Goal: Browse casually: Explore the website without a specific task or goal

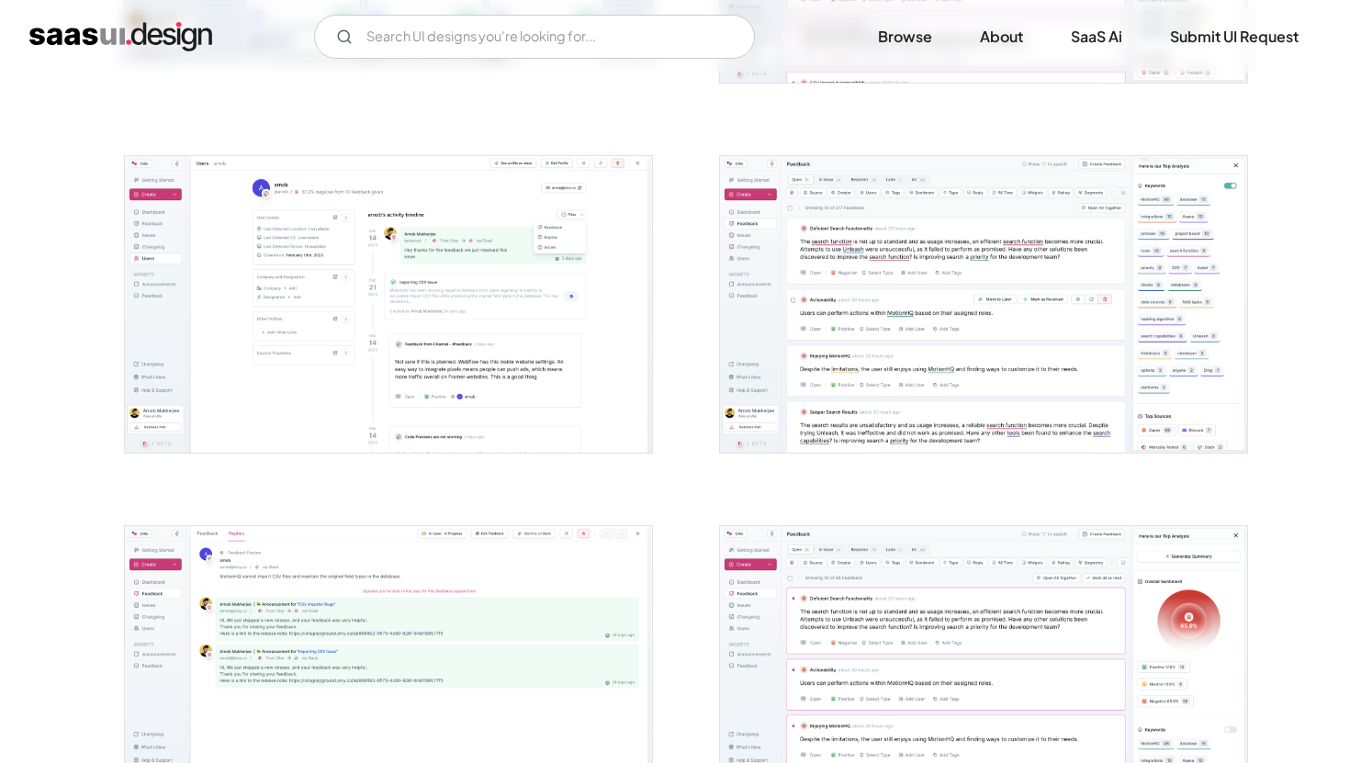
scroll to position [997, 0]
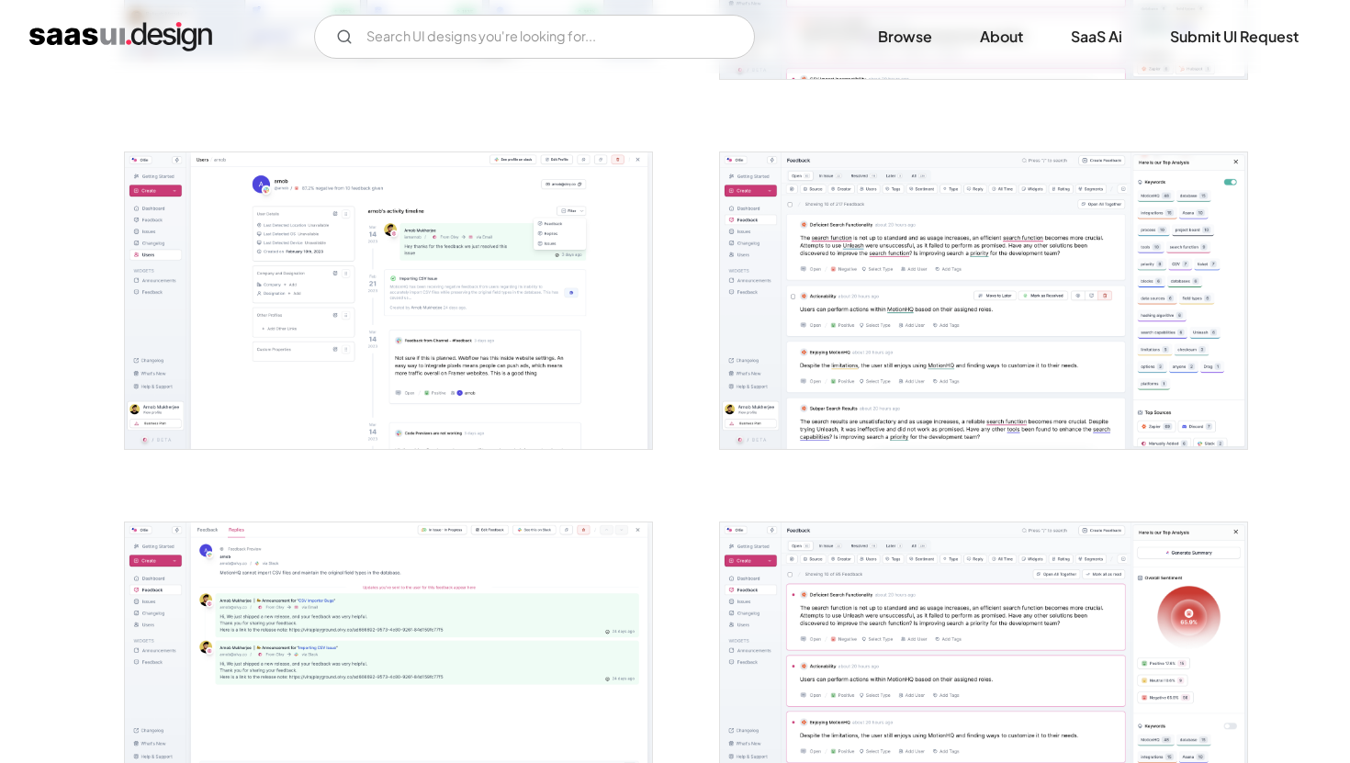
click at [435, 230] on img "open lightbox" at bounding box center [388, 300] width 527 height 297
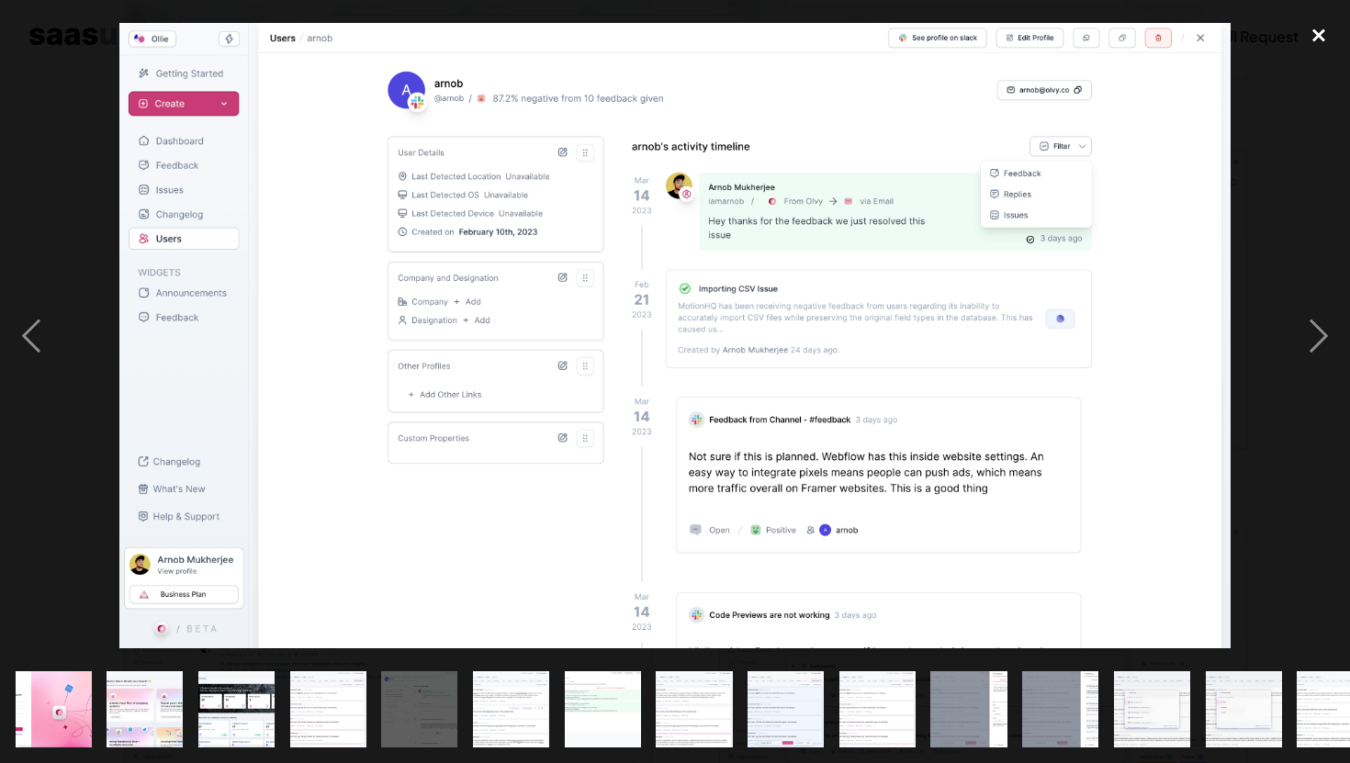
click at [1313, 41] on div "close lightbox" at bounding box center [1319, 36] width 62 height 40
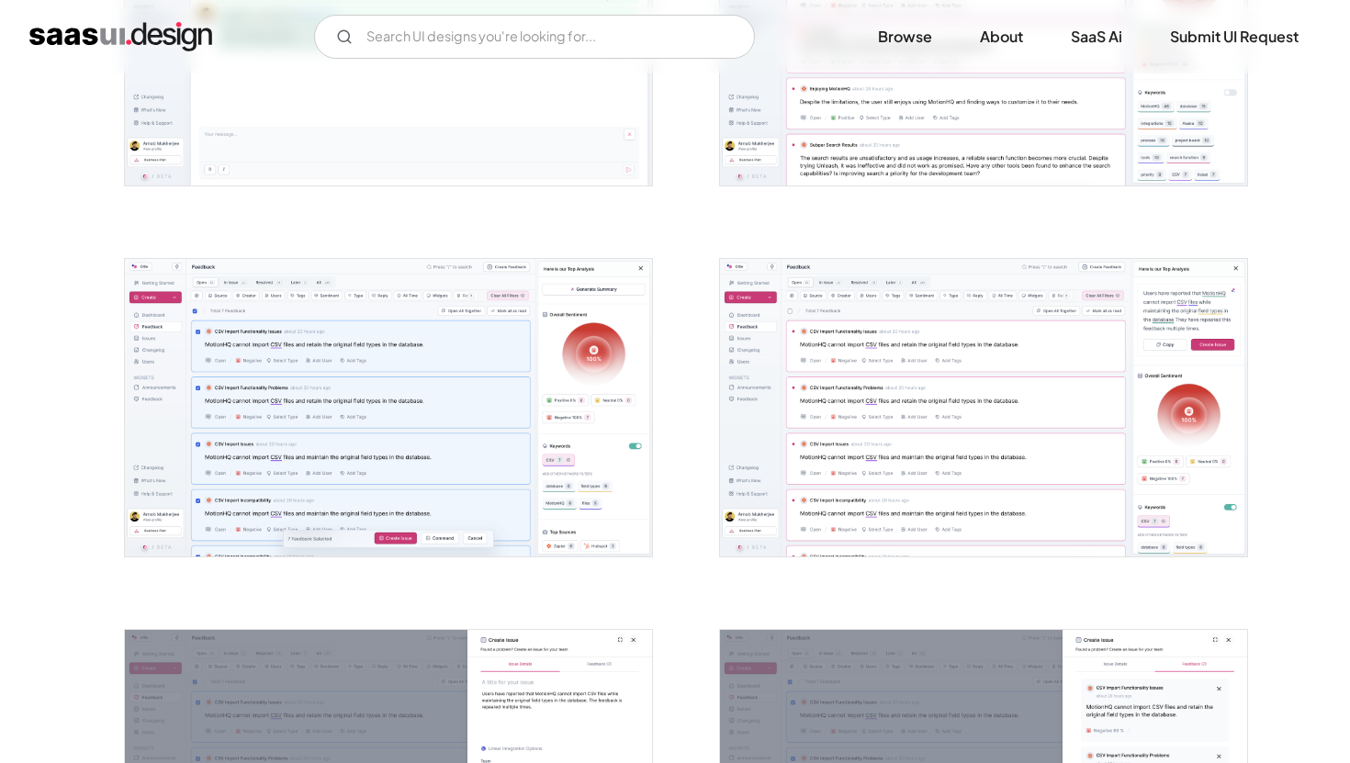
scroll to position [1632, 0]
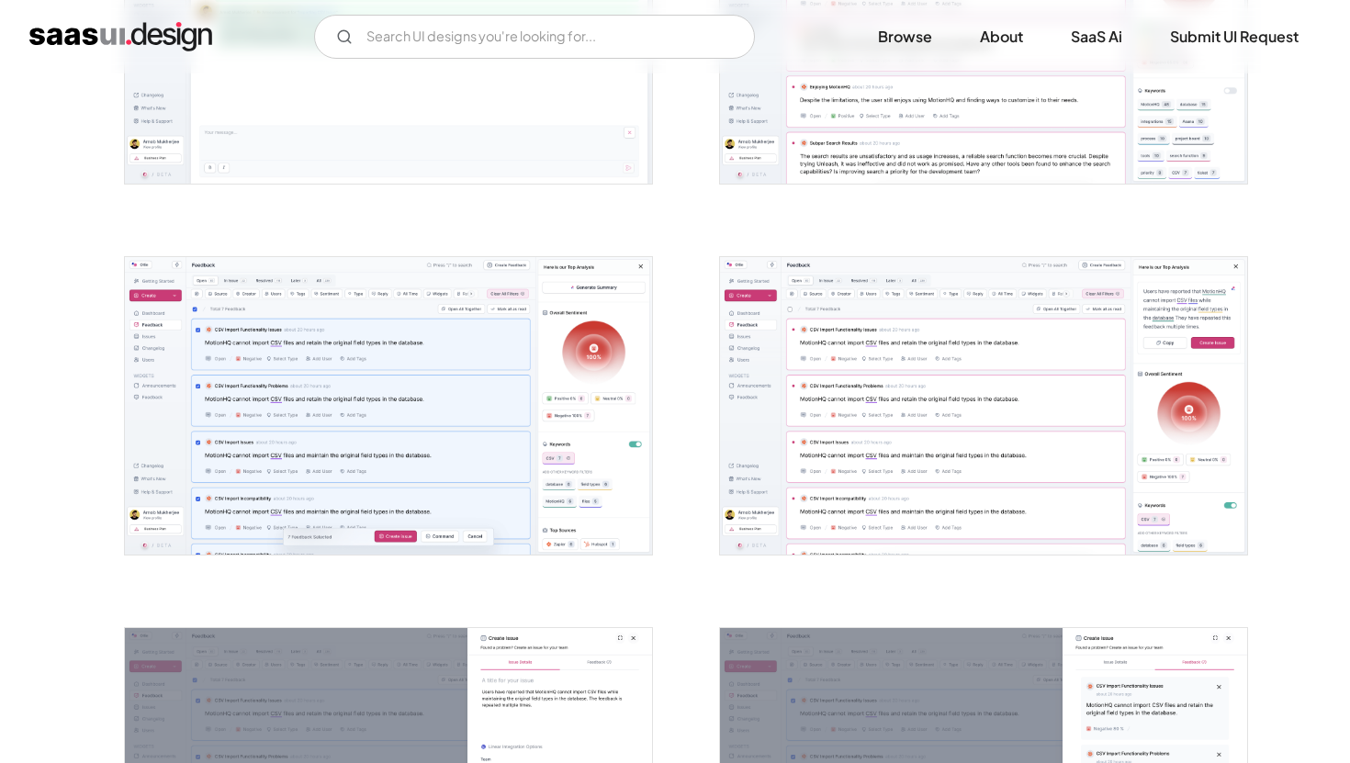
click at [953, 402] on img "open lightbox" at bounding box center [983, 405] width 527 height 297
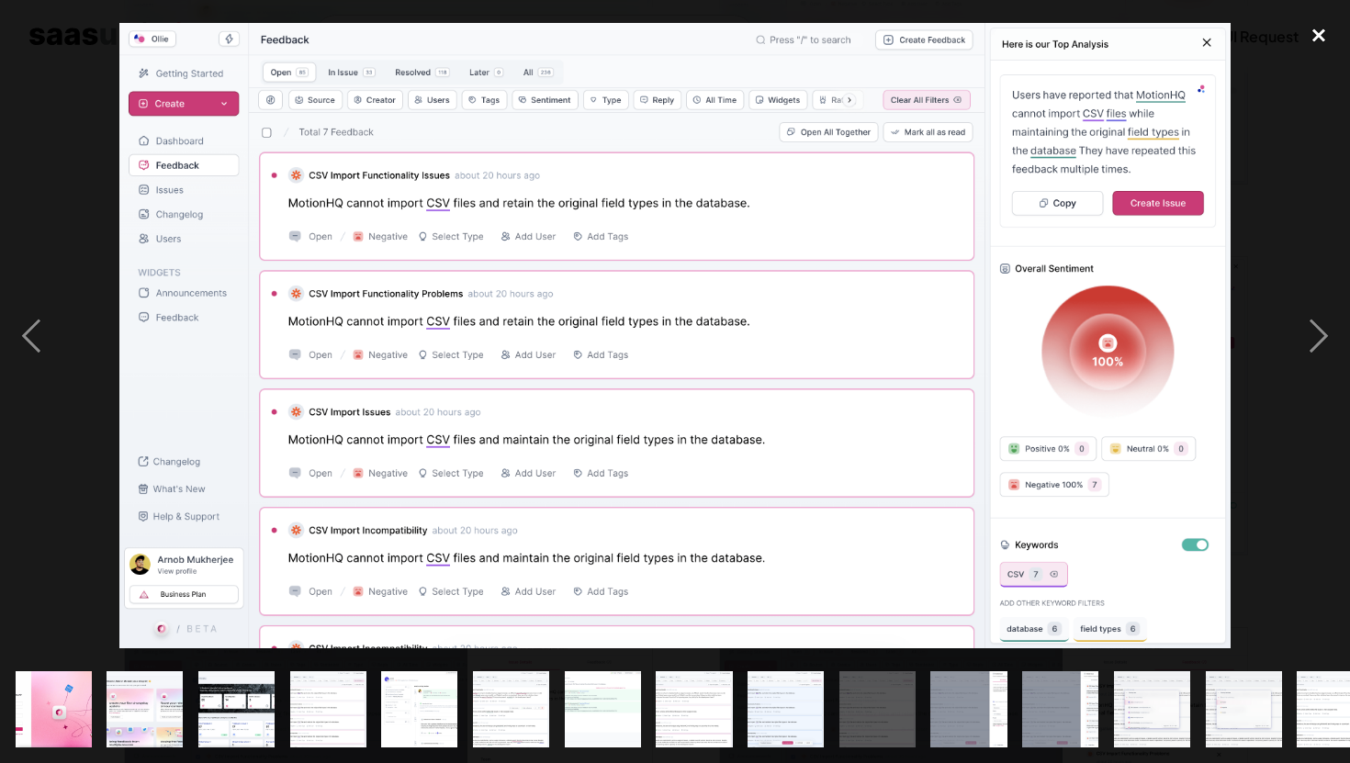
click at [1313, 26] on div "close lightbox" at bounding box center [1319, 36] width 62 height 40
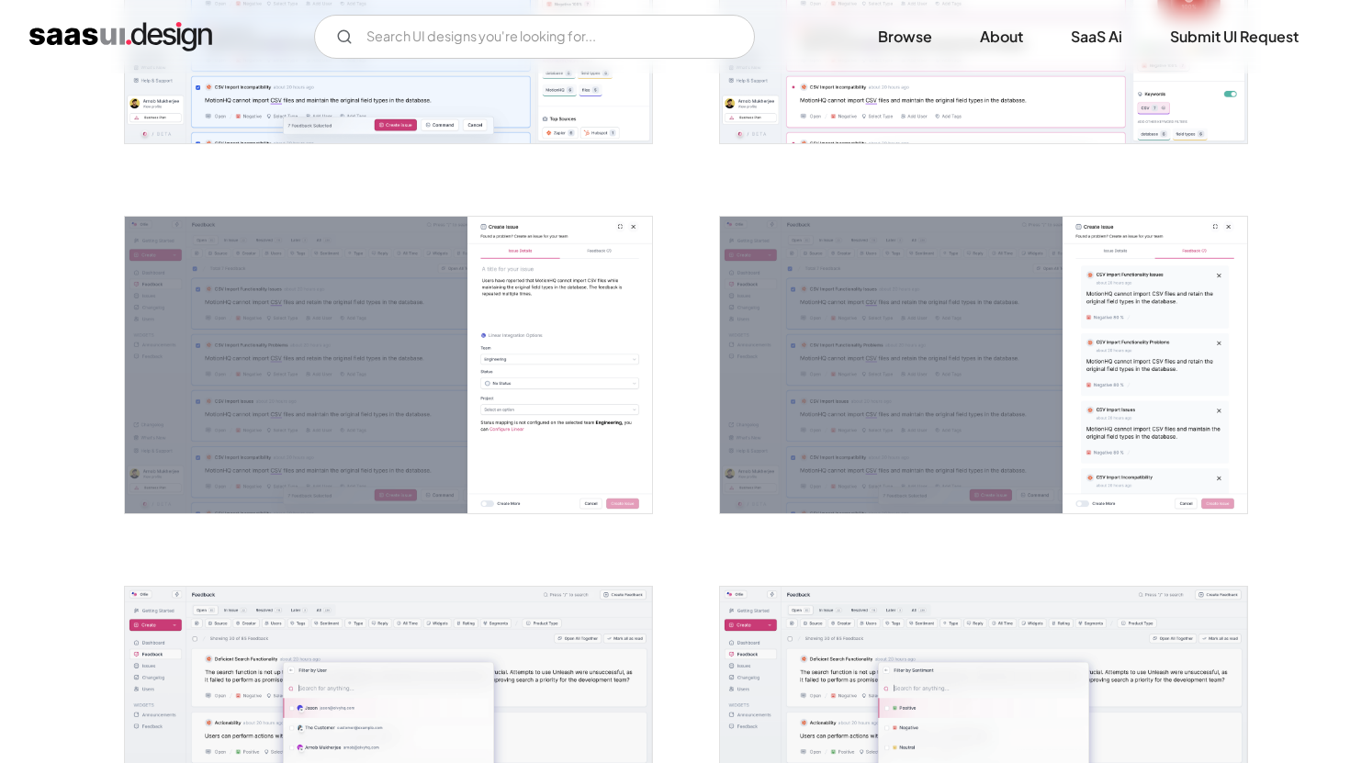
scroll to position [2048, 0]
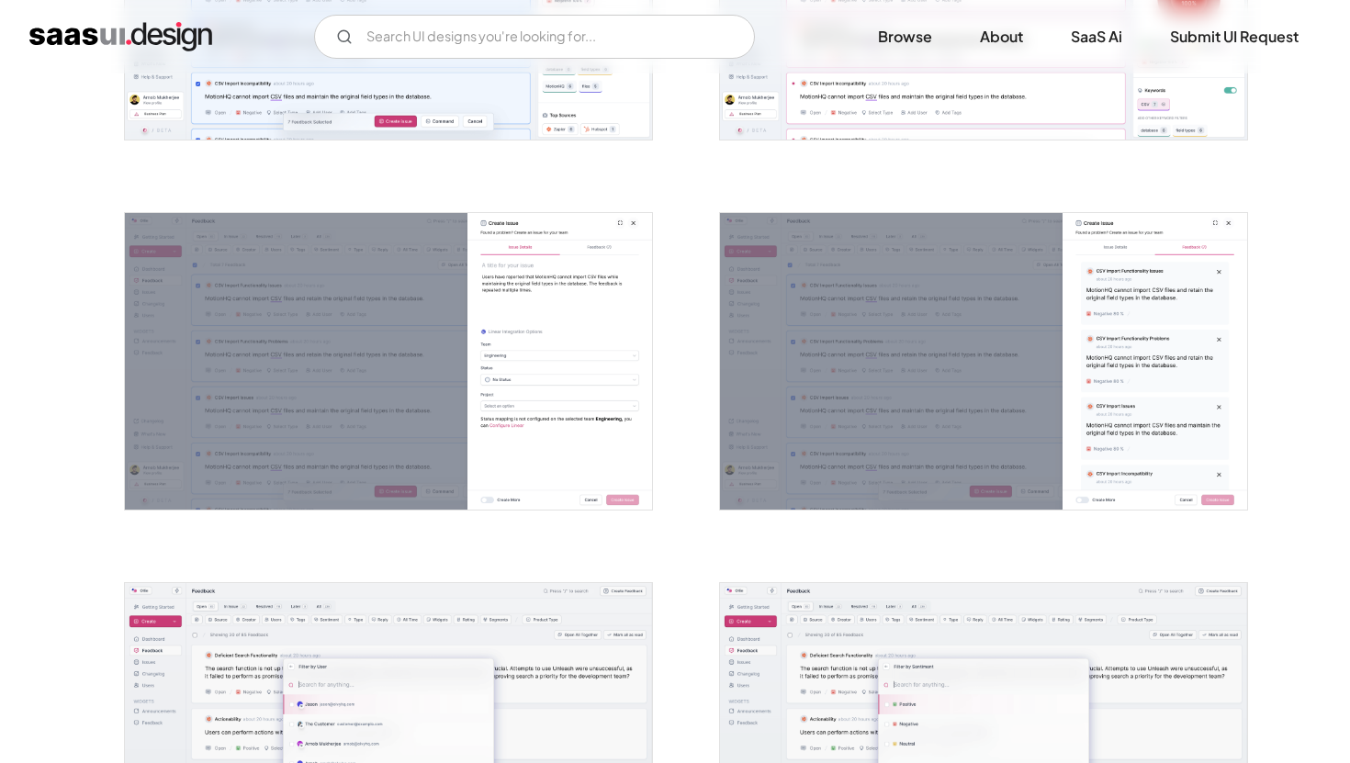
click at [962, 271] on img "open lightbox" at bounding box center [983, 361] width 527 height 297
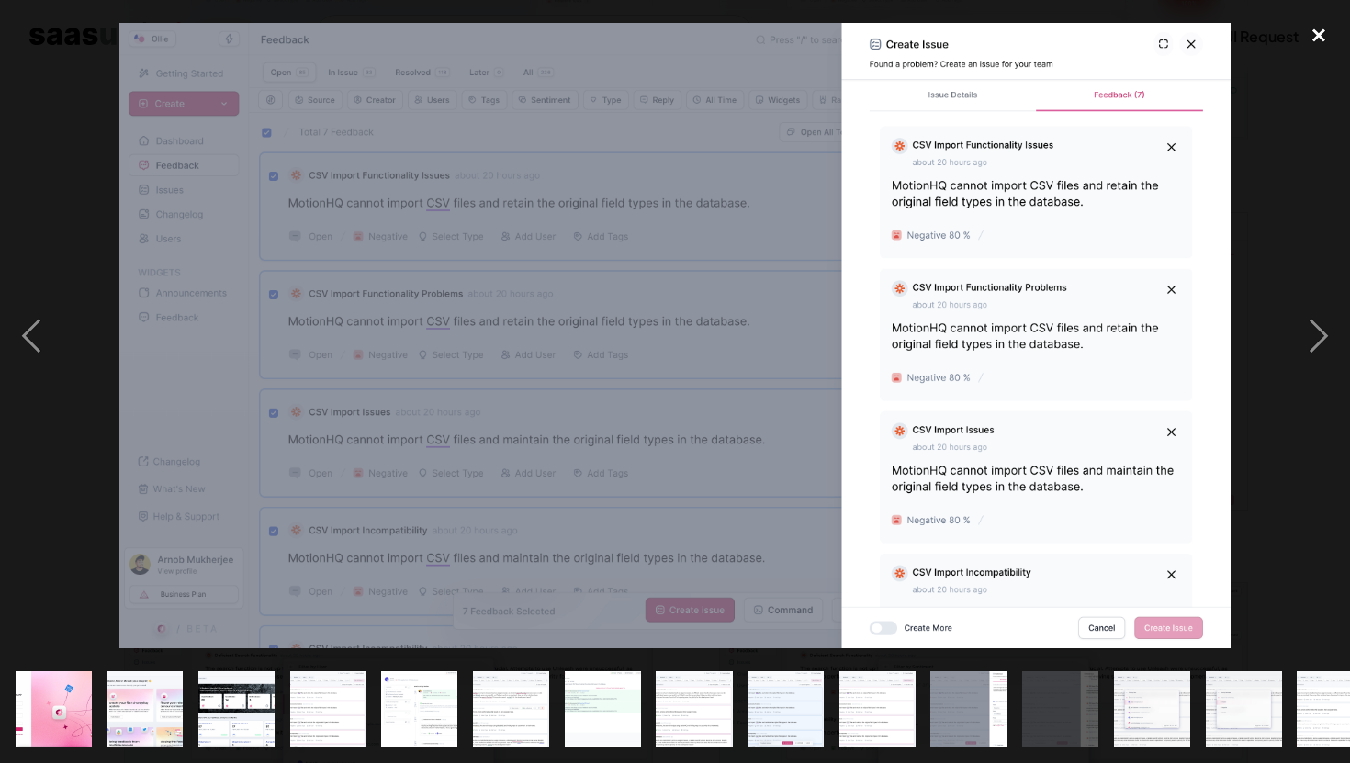
click at [1323, 28] on div "close lightbox" at bounding box center [1319, 36] width 62 height 40
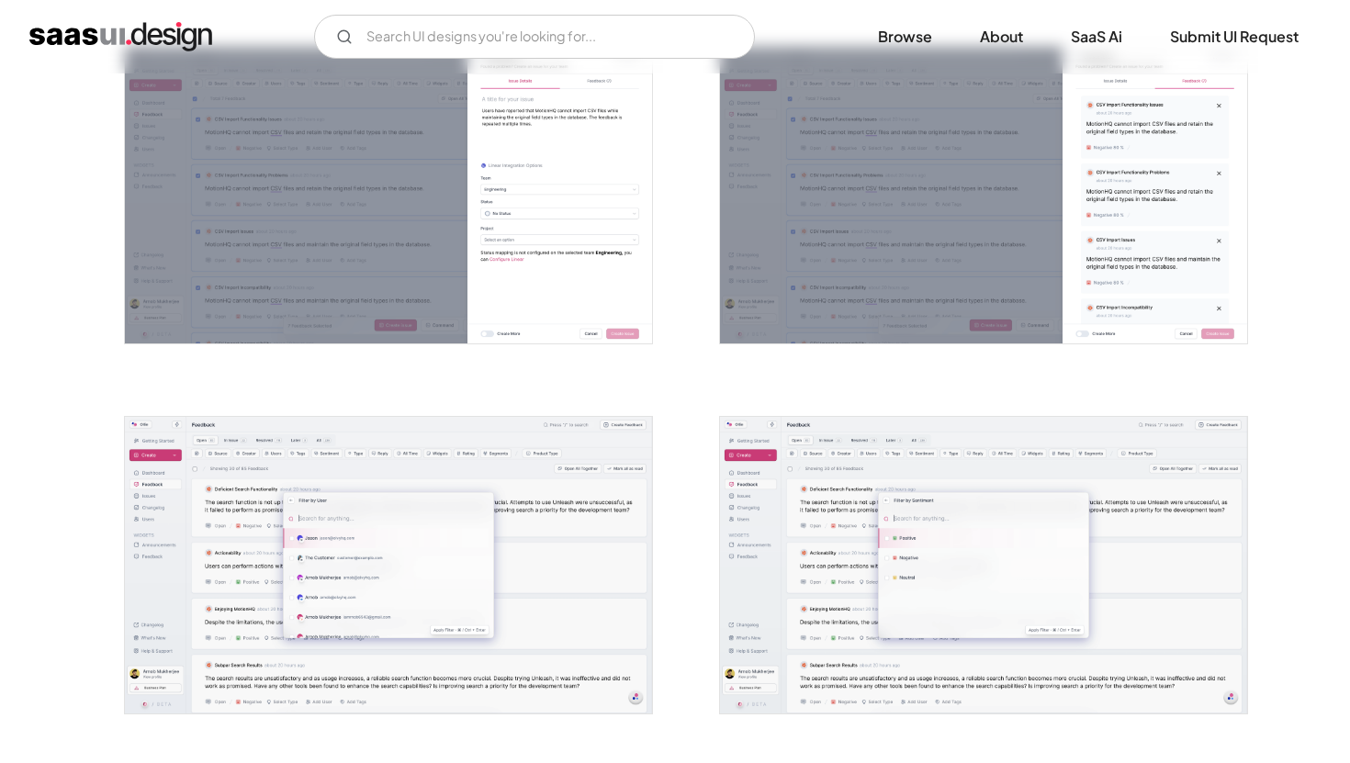
scroll to position [2669, 0]
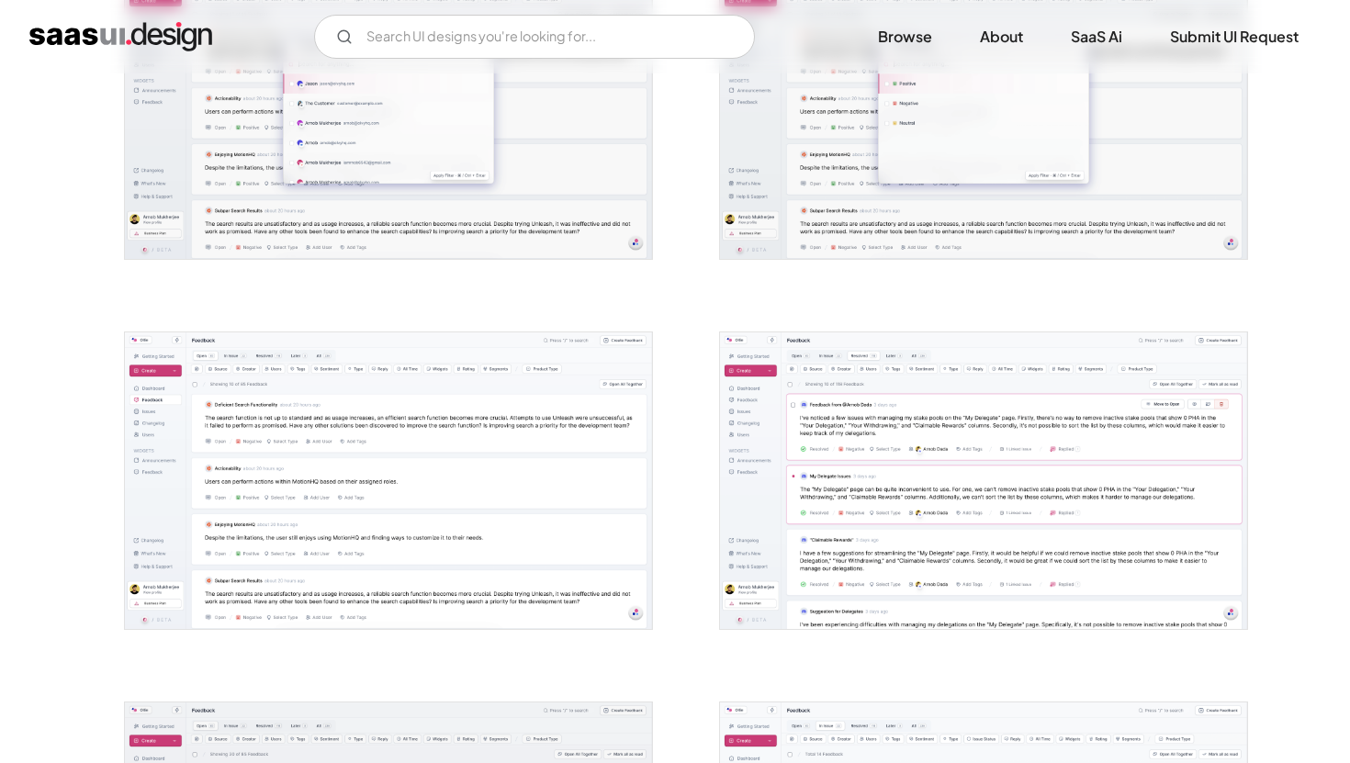
click at [801, 449] on img "open lightbox" at bounding box center [983, 481] width 527 height 297
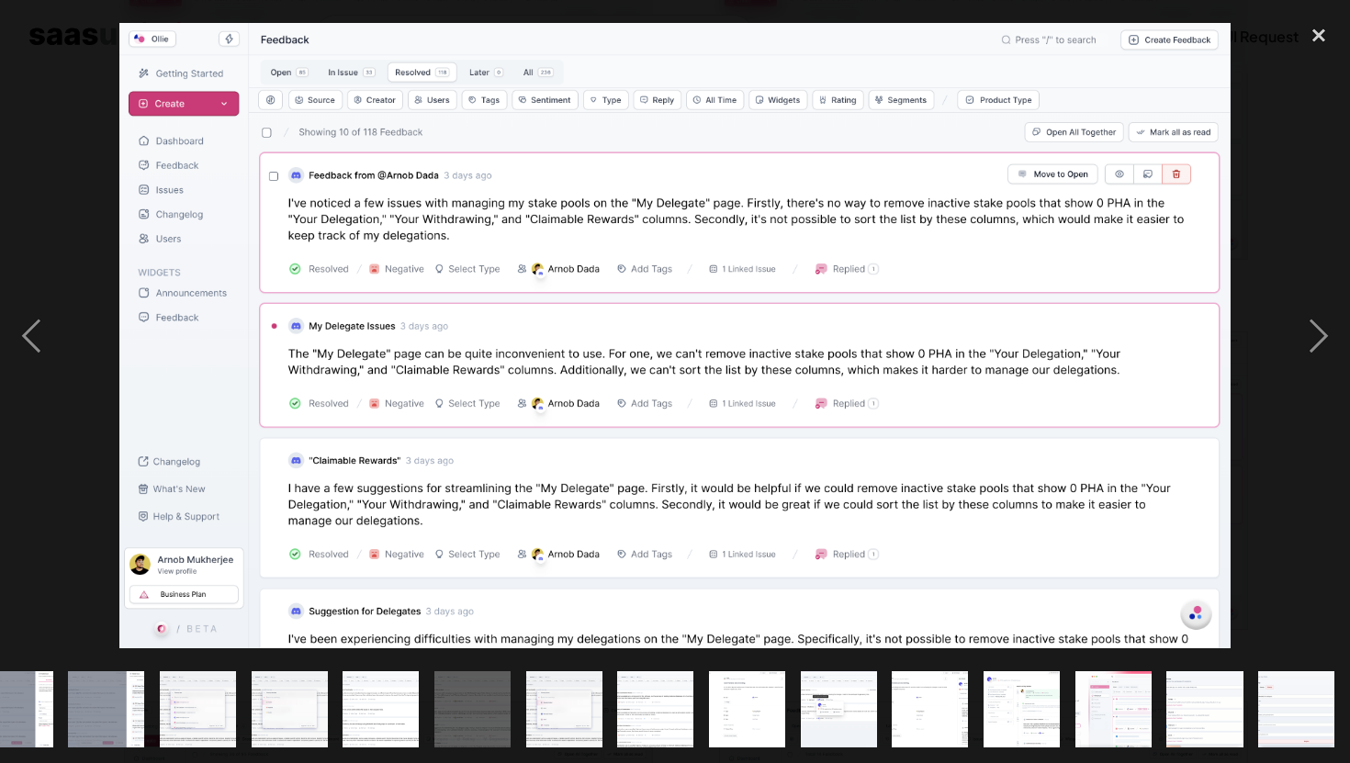
scroll to position [0, 954]
click at [1316, 36] on div "close lightbox" at bounding box center [1319, 36] width 62 height 40
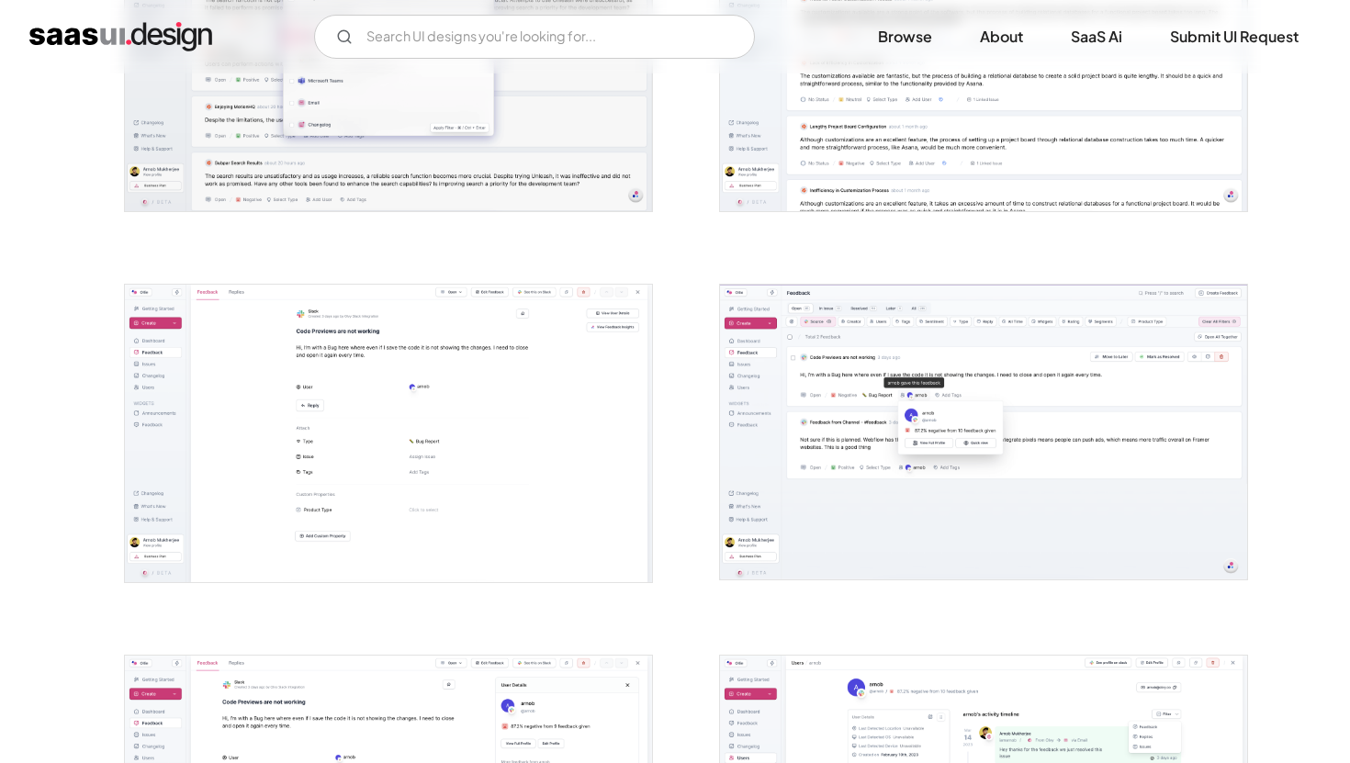
scroll to position [3462, 0]
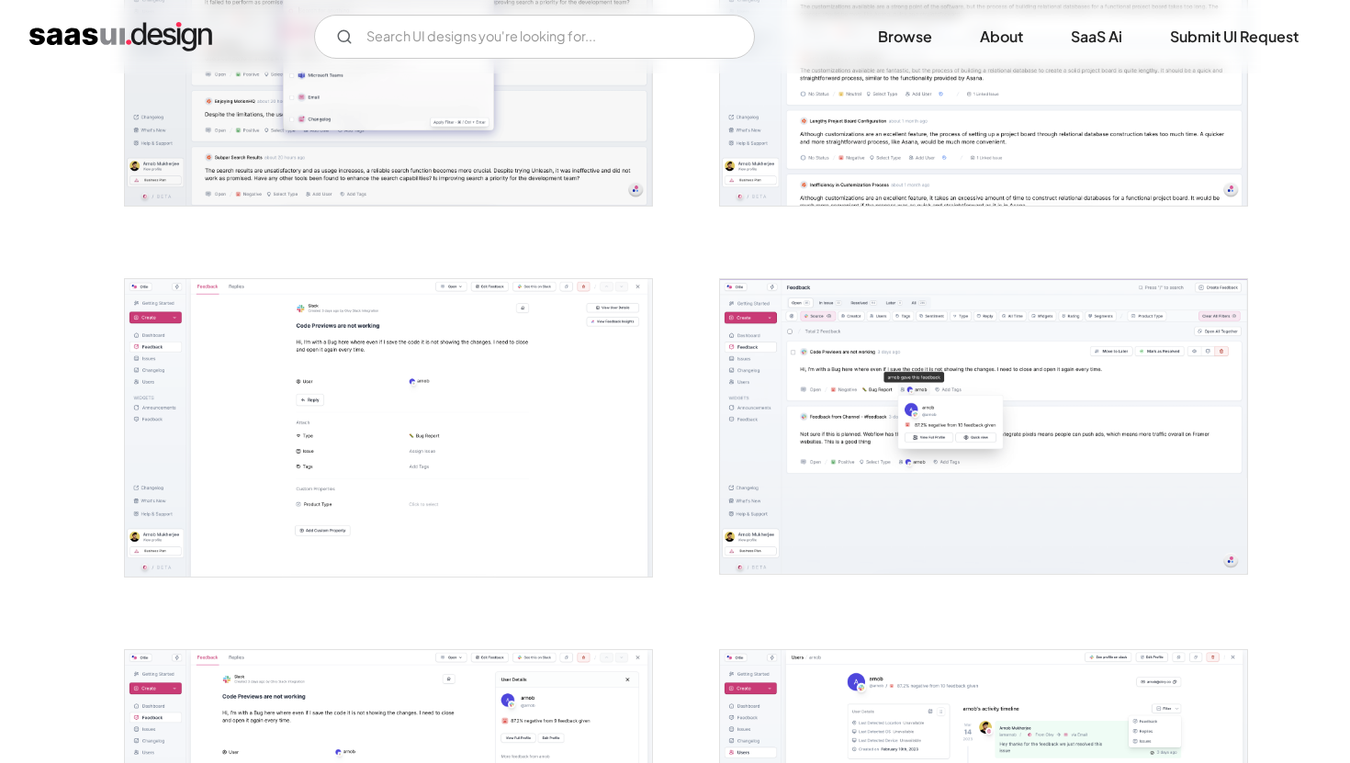
click at [958, 348] on img "open lightbox" at bounding box center [983, 426] width 527 height 295
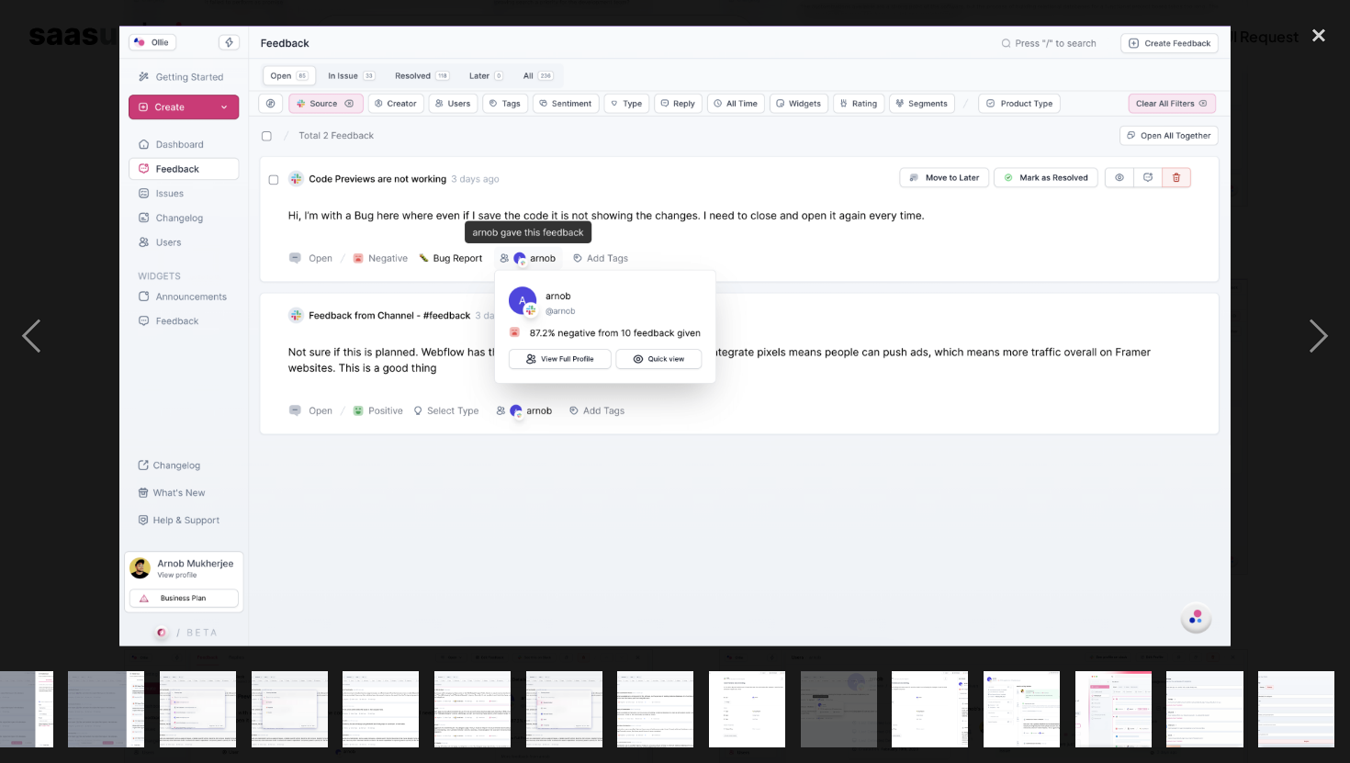
scroll to position [0, 954]
click at [1322, 333] on div "next image" at bounding box center [1319, 336] width 62 height 641
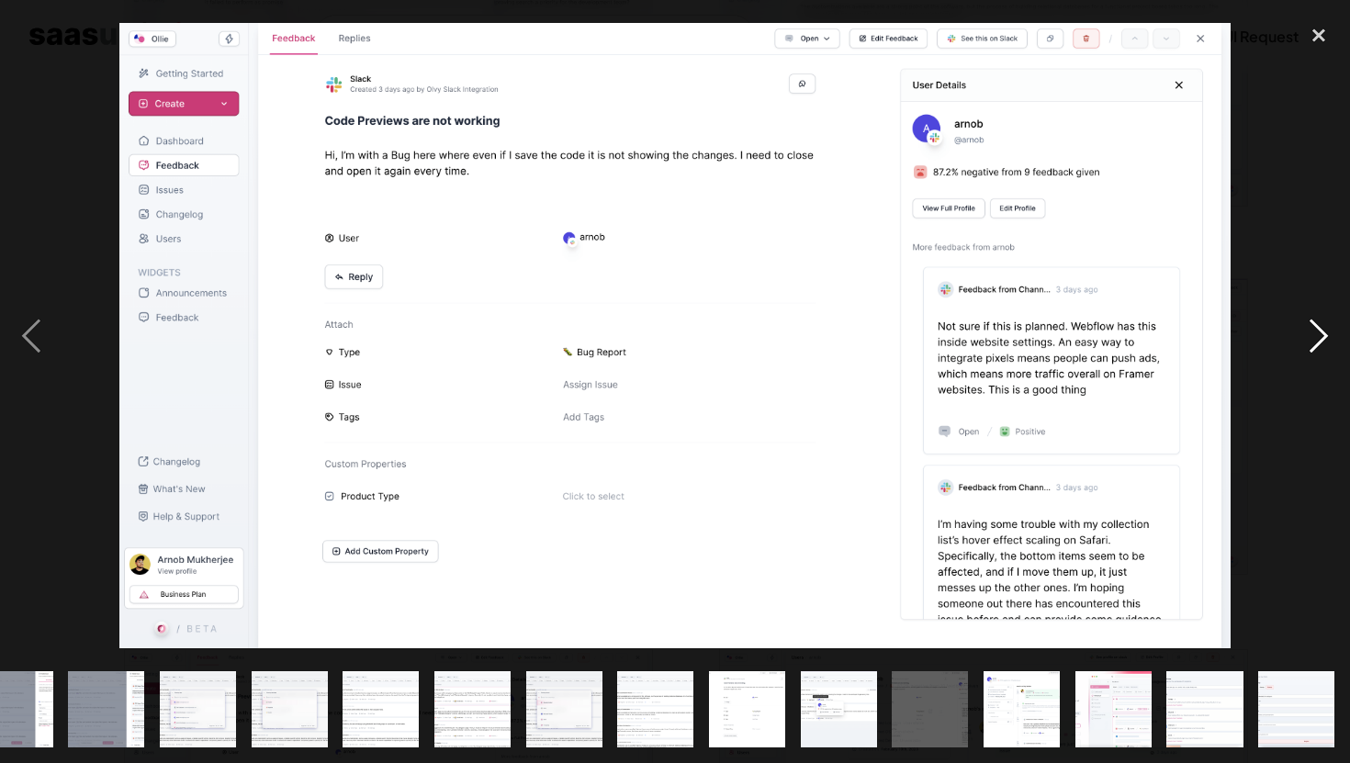
click at [1322, 333] on div "next image" at bounding box center [1319, 336] width 62 height 641
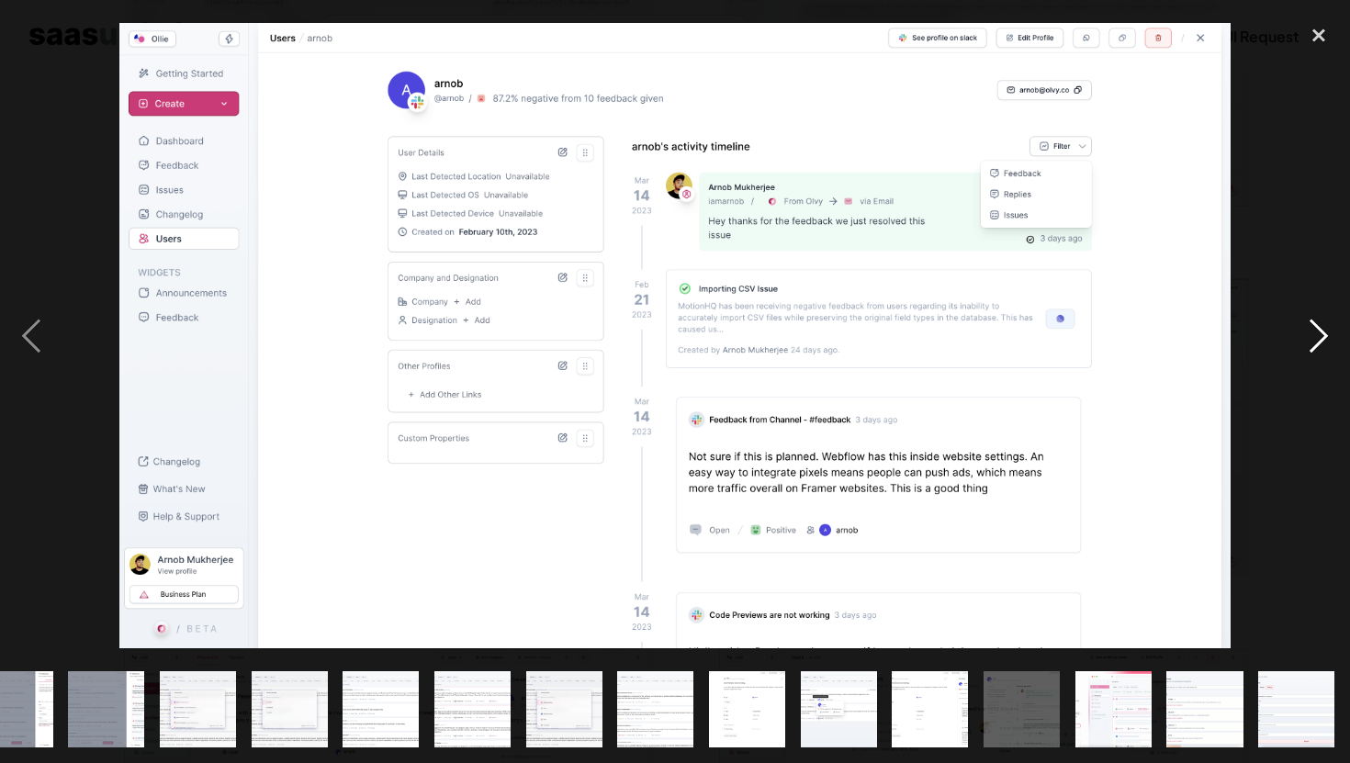
click at [1322, 333] on div "next image" at bounding box center [1319, 336] width 62 height 641
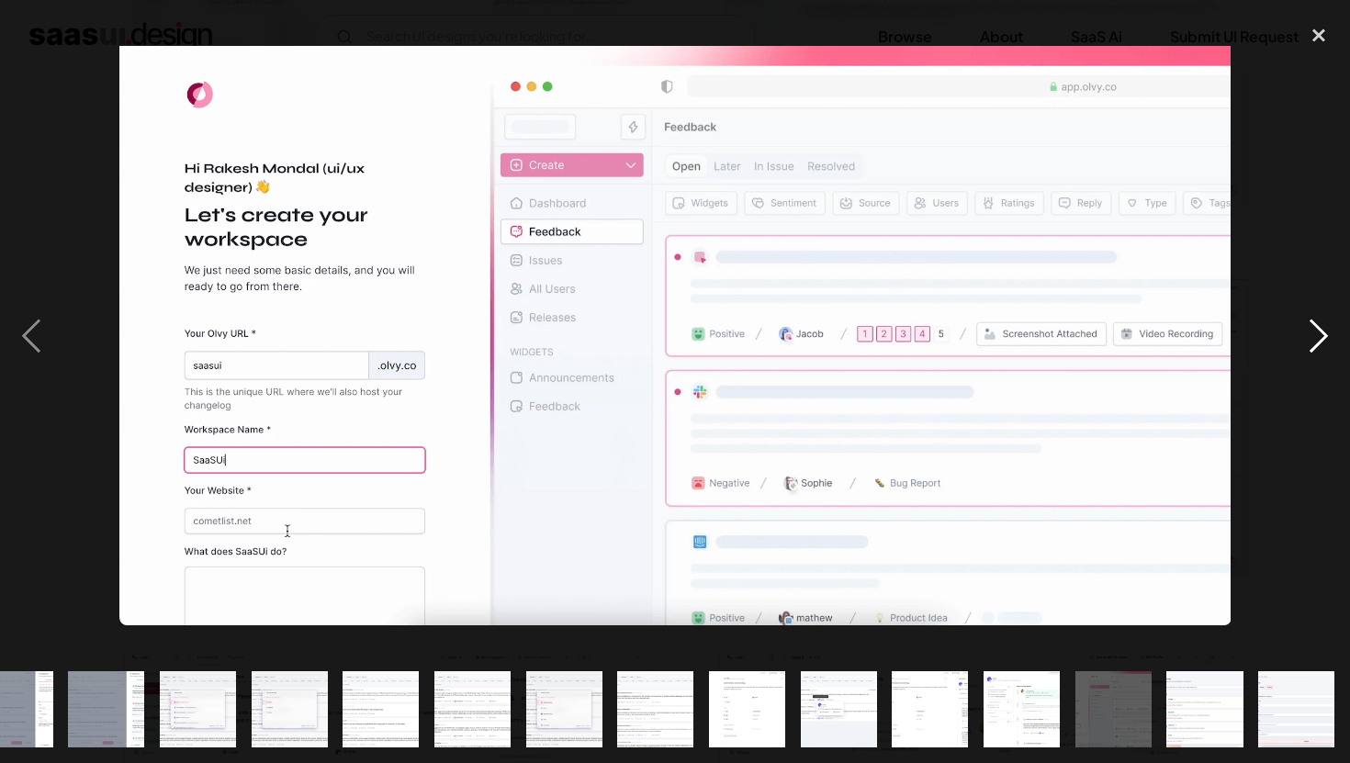
click at [1322, 333] on div "next image" at bounding box center [1319, 336] width 62 height 641
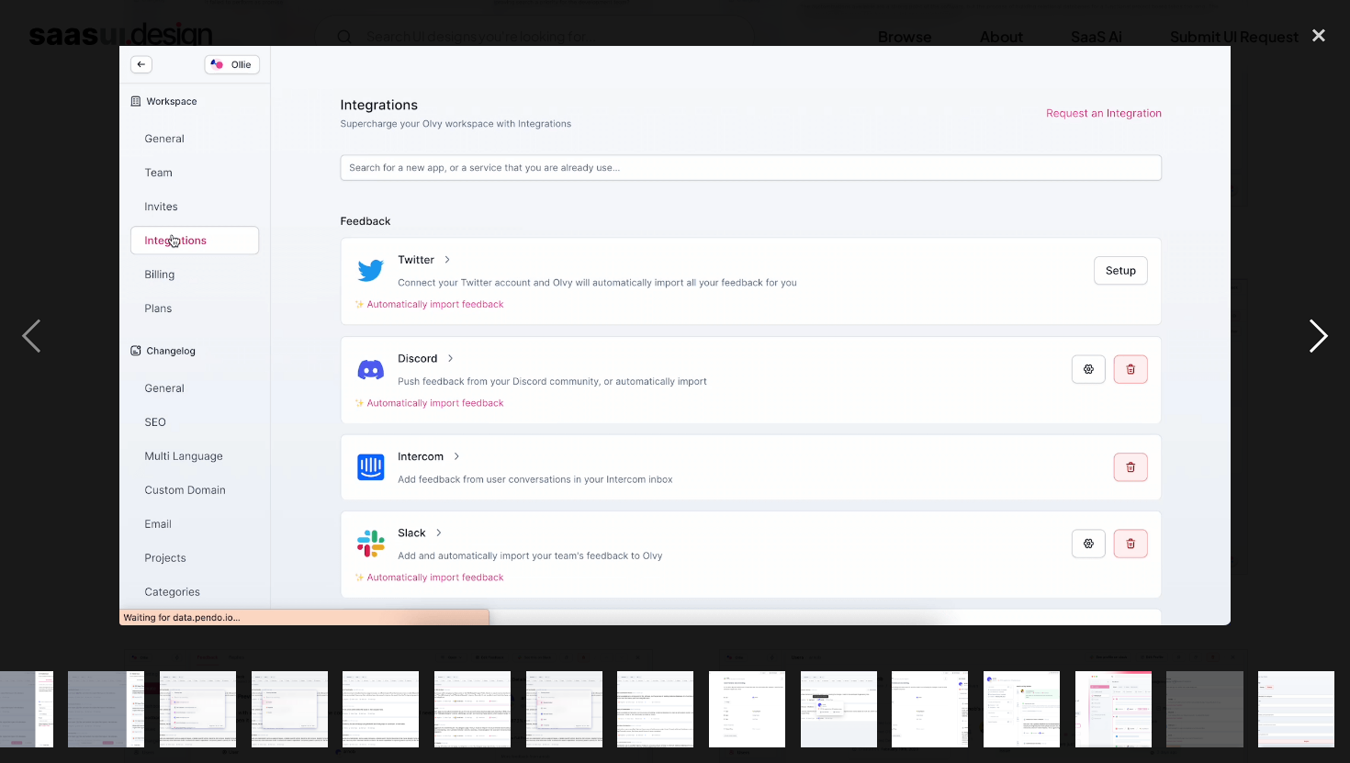
click at [1322, 333] on div "next image" at bounding box center [1319, 336] width 62 height 641
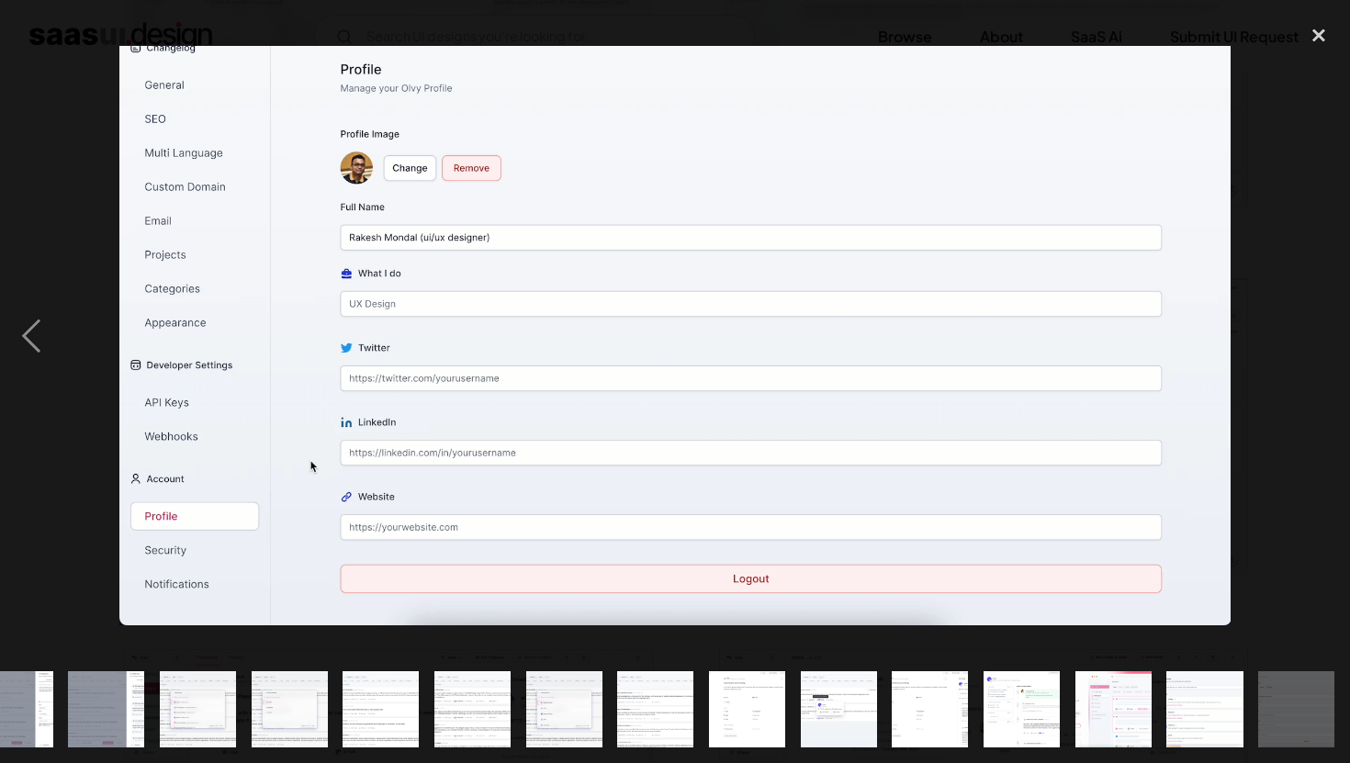
click at [1322, 333] on div "next image" at bounding box center [1319, 336] width 62 height 641
click at [1316, 35] on div "close lightbox" at bounding box center [1319, 36] width 62 height 40
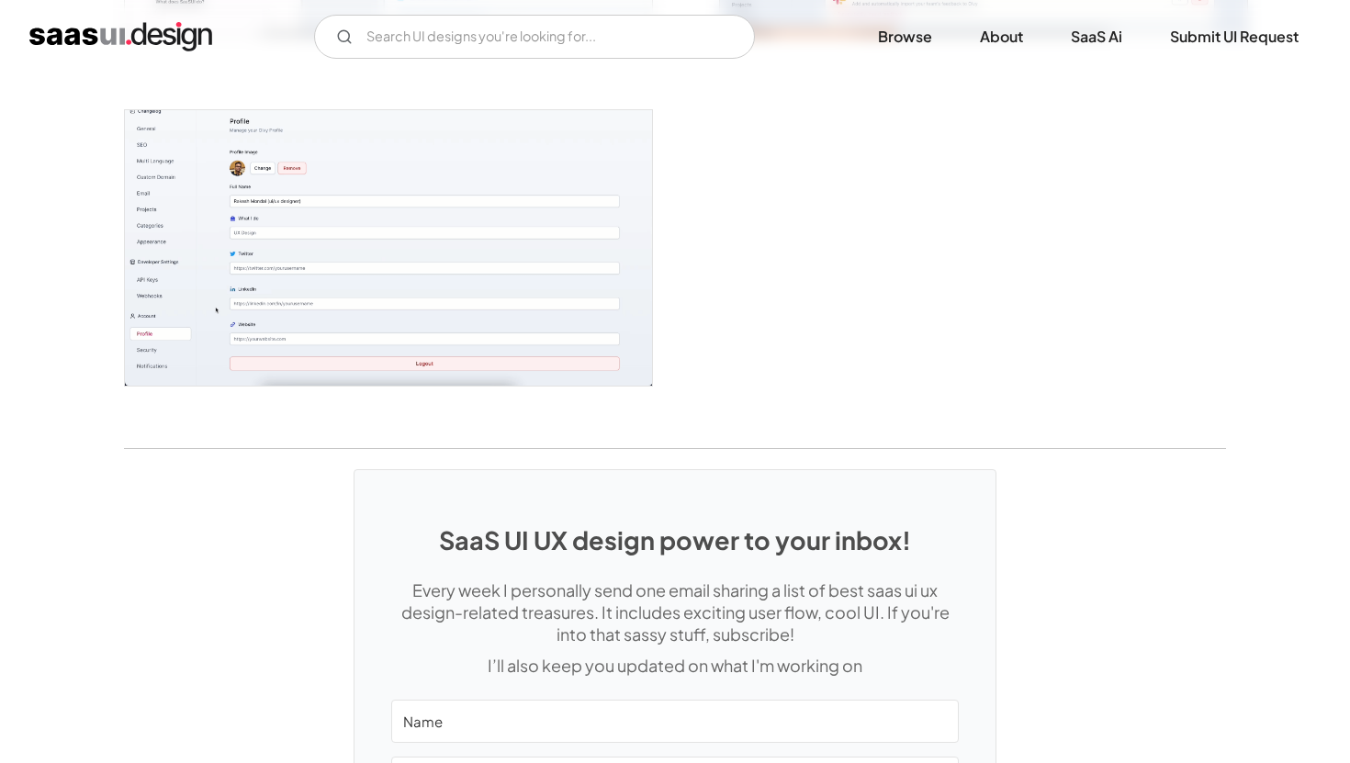
scroll to position [4935, 0]
